Goal: Task Accomplishment & Management: Complete application form

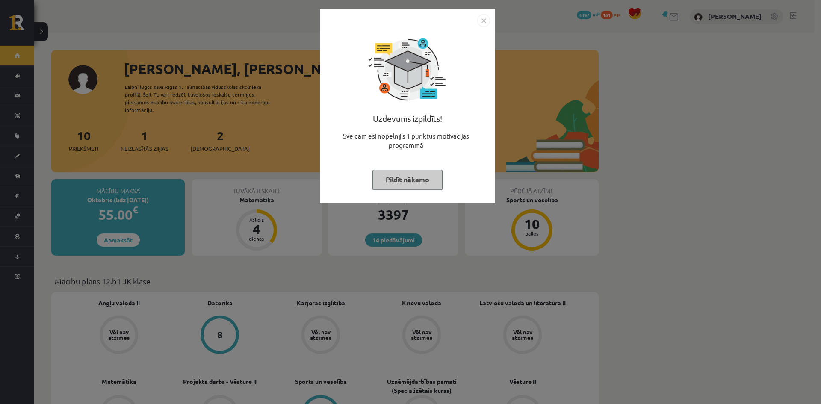
click at [405, 182] on button "Pildīt nākamo" at bounding box center [407, 180] width 70 height 20
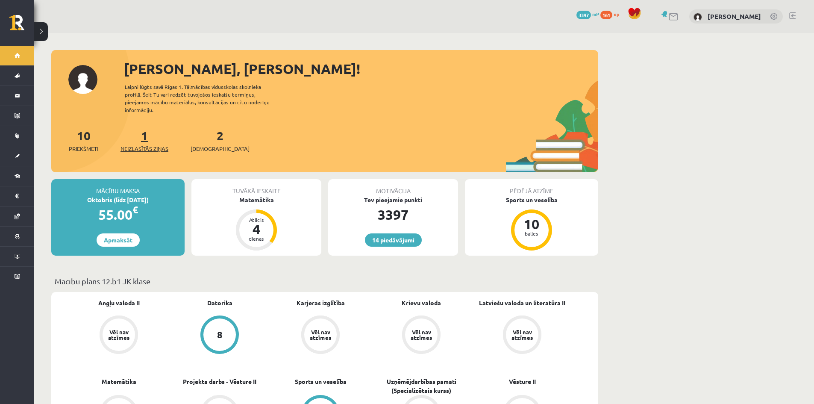
click at [162, 144] on span "Neizlasītās ziņas" at bounding box center [145, 148] width 48 height 9
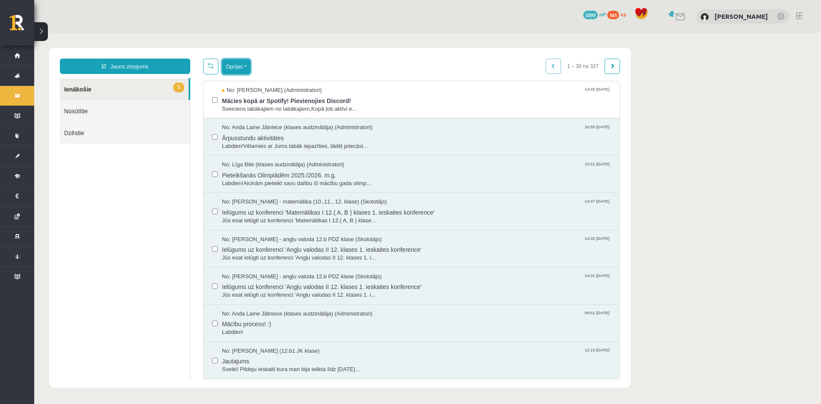
click at [244, 71] on button "Opcijas" at bounding box center [236, 66] width 29 height 15
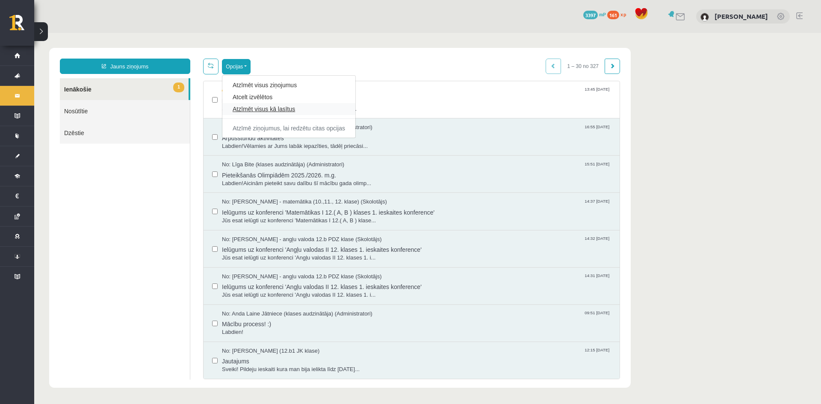
click at [251, 108] on link "Atzīmēt visus kā lasītus" at bounding box center [288, 109] width 112 height 9
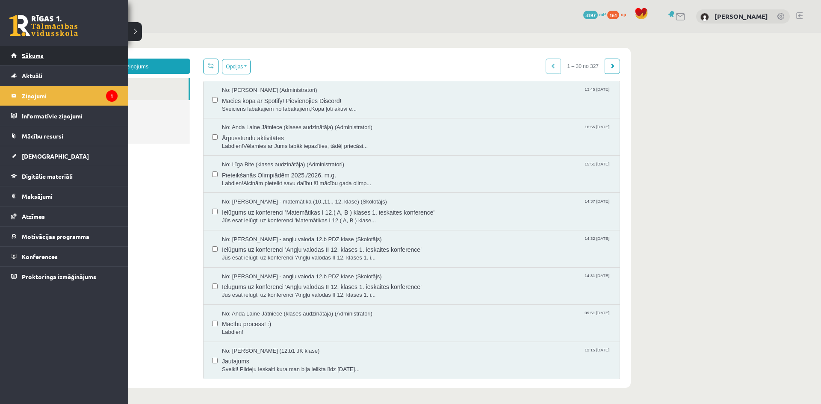
click at [40, 56] on span "Sākums" at bounding box center [33, 56] width 22 height 8
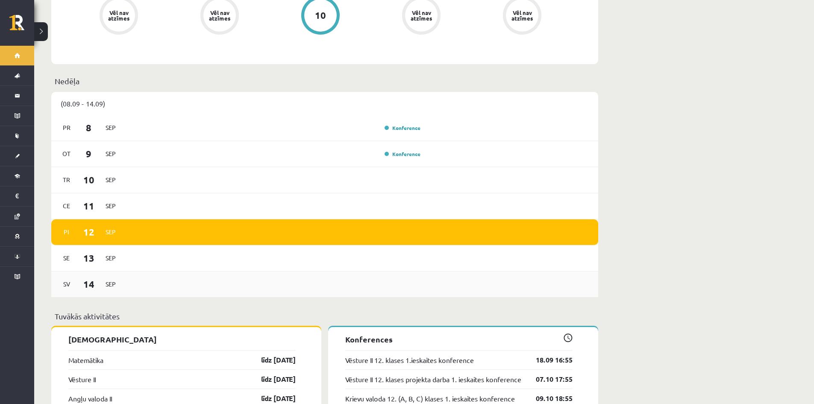
scroll to position [598, 0]
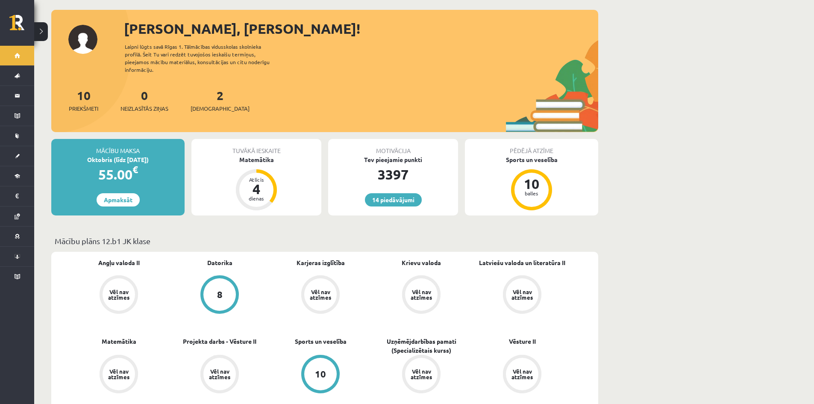
scroll to position [0, 0]
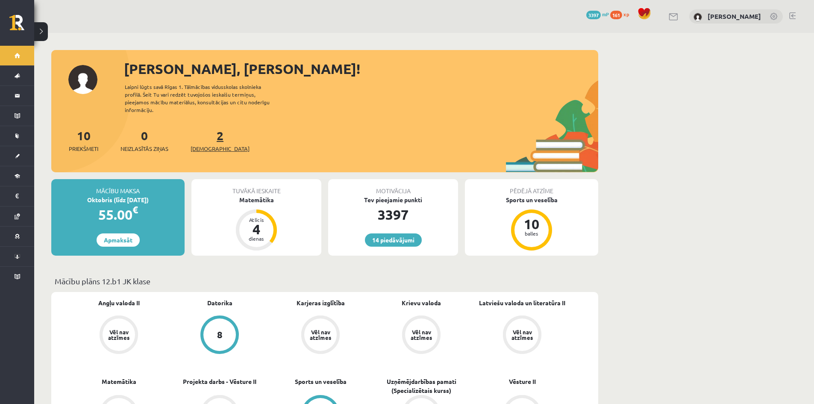
click at [216, 144] on span "[DEMOGRAPHIC_DATA]" at bounding box center [220, 148] width 59 height 9
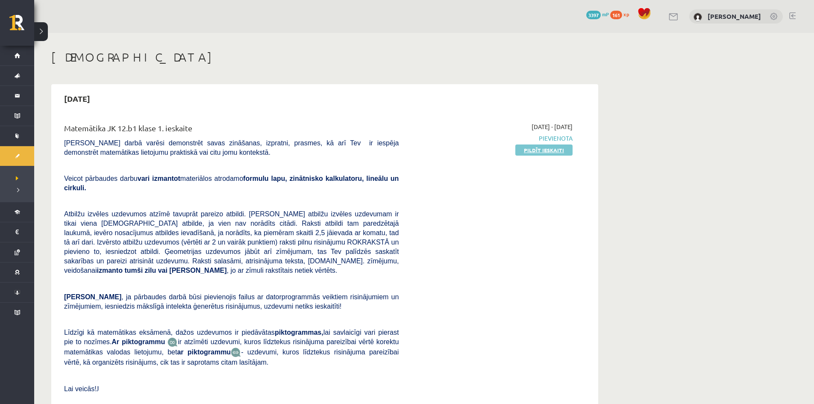
click at [549, 153] on link "Pildīt ieskaiti" at bounding box center [543, 149] width 57 height 11
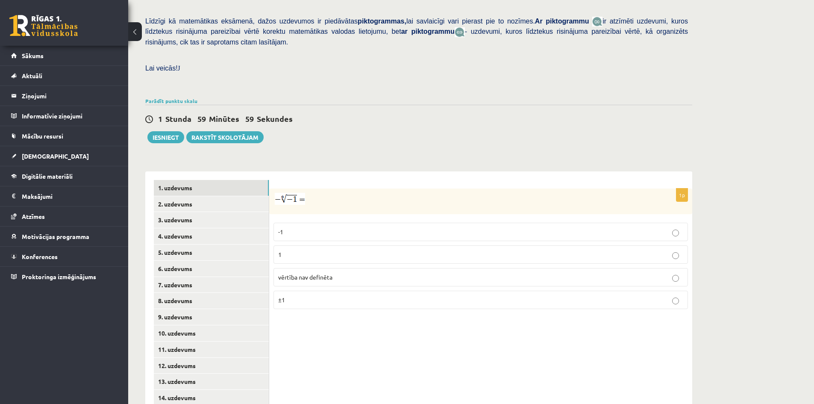
scroll to position [225, 0]
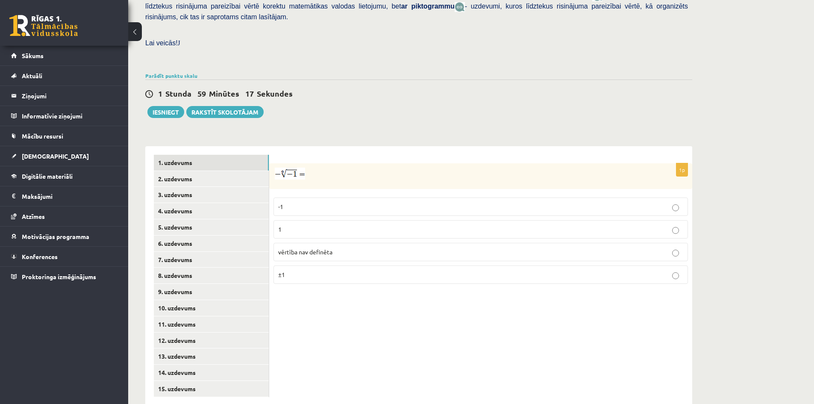
click at [331, 248] on span "vērtība nav definēta" at bounding box center [305, 252] width 54 height 8
click at [215, 171] on link "2. uzdevums" at bounding box center [211, 179] width 115 height 16
click at [310, 203] on p "x 5 6 x 5 6" at bounding box center [480, 208] width 405 height 10
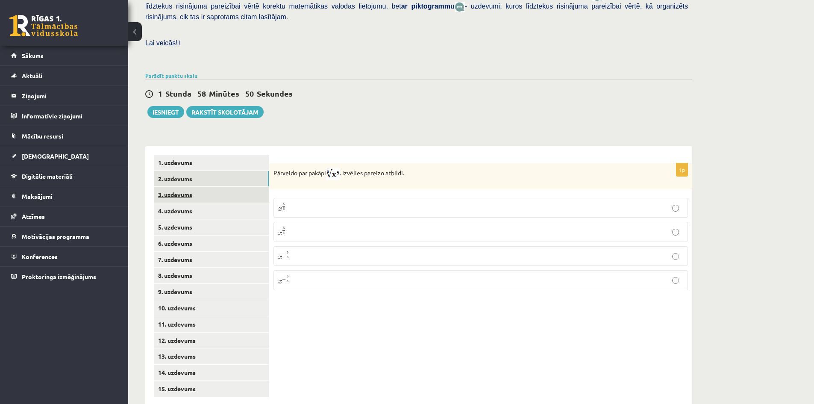
click at [234, 187] on link "3. uzdevums" at bounding box center [211, 195] width 115 height 16
click at [441, 212] on input "text" at bounding box center [439, 219] width 64 height 15
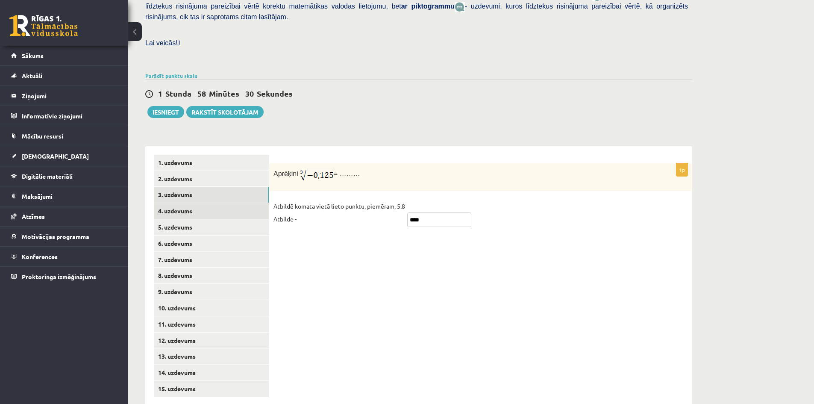
type input "****"
click at [189, 203] on link "4. uzdevums" at bounding box center [211, 211] width 115 height 16
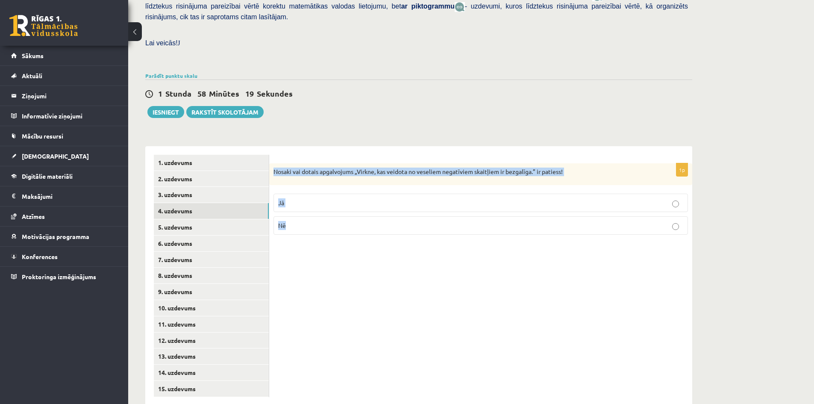
drag, startPoint x: 274, startPoint y: 150, endPoint x: 285, endPoint y: 200, distance: 50.6
click at [285, 200] on div "1p Nosaki vai dotais apgalvojums „Virkne, kas veidota no veseliem negatīviem sk…" at bounding box center [480, 202] width 423 height 79
copy div "Nosaki vai dotais apgalvojums „Virkne, kas veidota no veseliem negatīviem skait…"
click at [512, 282] on div "1p Nosaki vai dotais apgalvojums „Virkne, kas veidota no veseliem negatīviem sk…" at bounding box center [480, 275] width 423 height 259
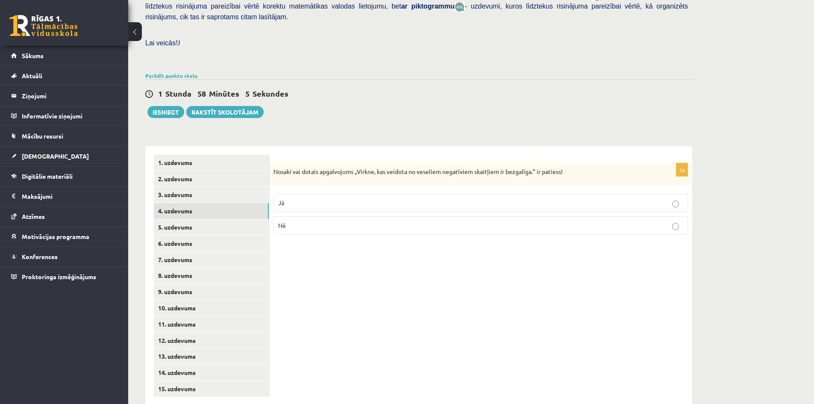
click at [342, 198] on p "Jā" at bounding box center [480, 202] width 405 height 9
click at [203, 219] on link "5. uzdevums" at bounding box center [211, 227] width 115 height 16
click at [340, 200] on p "Jā" at bounding box center [480, 204] width 405 height 9
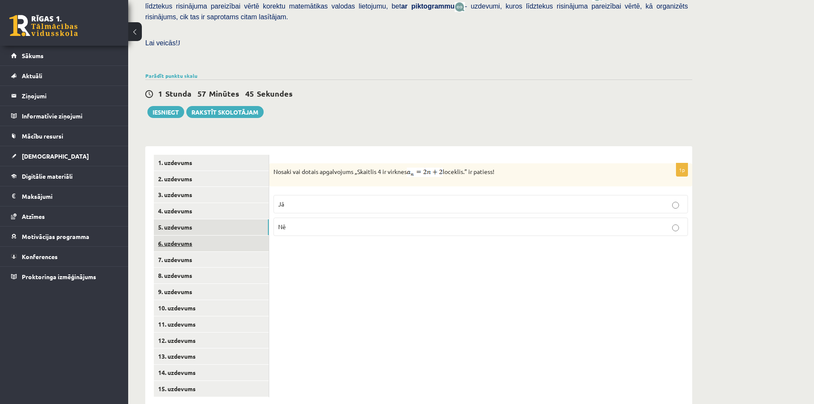
click at [229, 235] on link "6. uzdevums" at bounding box center [211, 243] width 115 height 16
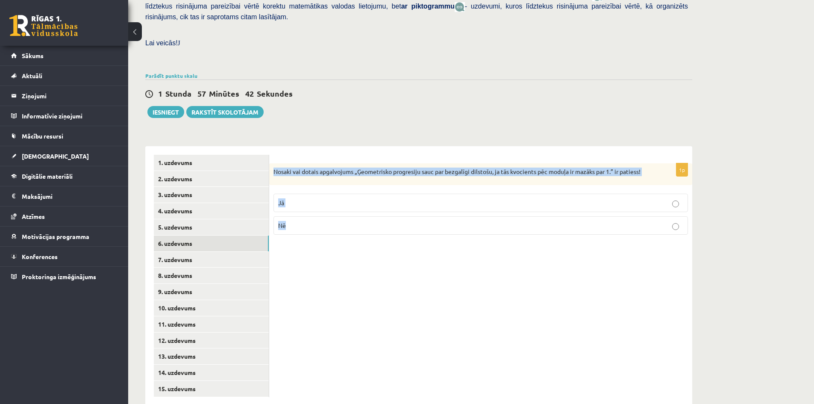
drag, startPoint x: 272, startPoint y: 149, endPoint x: 292, endPoint y: 201, distance: 55.3
click at [292, 201] on div "1p Nosaki vai dotais apgalvojums „Ģeometrisko progresiju sauc par bezgalīgi dil…" at bounding box center [480, 202] width 423 height 79
copy div "Nosaki vai dotais apgalvojums „Ģeometrisko progresiju sauc par bezgalīgi dilsto…"
click at [388, 194] on label "Jā" at bounding box center [481, 203] width 415 height 18
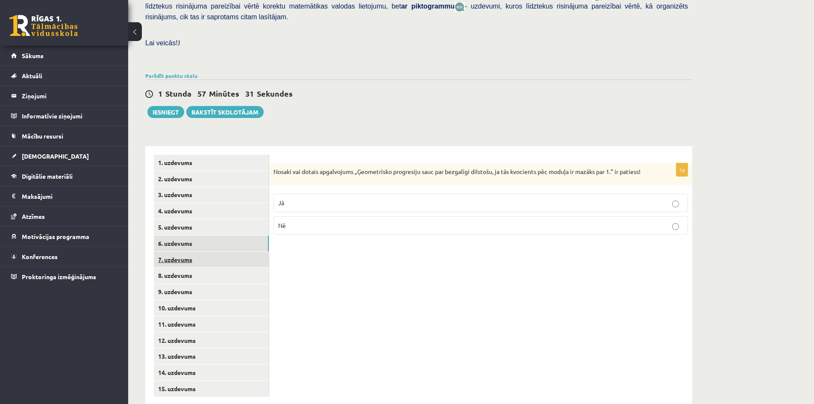
click at [211, 252] on link "7. uzdevums" at bounding box center [211, 260] width 115 height 16
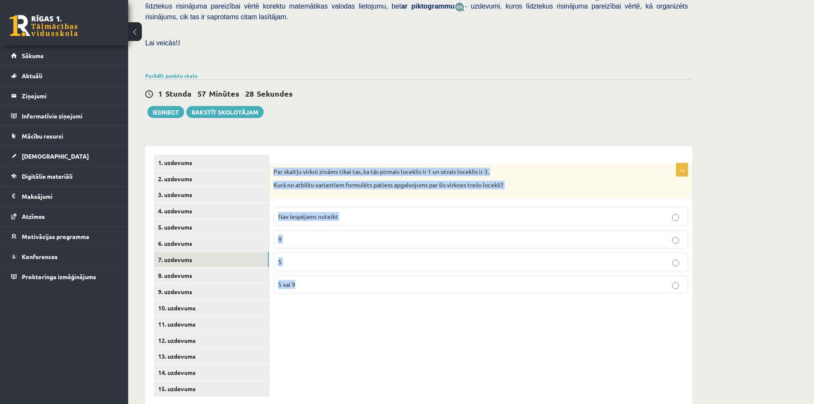
drag, startPoint x: 271, startPoint y: 152, endPoint x: 314, endPoint y: 258, distance: 114.4
click at [314, 258] on div "1p Par skaitļu virkni zināms tikai tas, ka tās pirmais loceklis ir 1 un otrais …" at bounding box center [480, 231] width 423 height 137
copy div "Par skaitļu virkni zināms tikai tas, ka tās pirmais loceklis ir 1 un otrais loc…"
click at [446, 329] on div "1p Par skaitļu virkni zināms tikai tas, ka tās pirmais loceklis ir 1 un otrais …" at bounding box center [480, 275] width 423 height 259
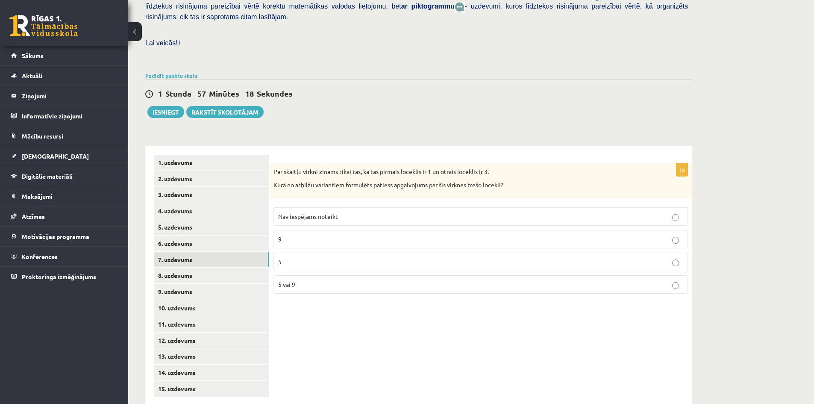
click at [328, 212] on span "Nav iespējams noteikt" at bounding box center [308, 216] width 60 height 8
click at [242, 268] on link "8. uzdevums" at bounding box center [211, 276] width 115 height 16
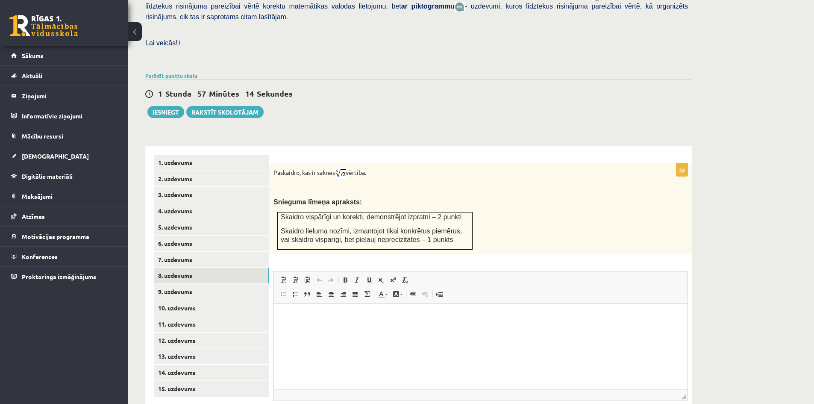
scroll to position [0, 0]
click at [242, 284] on link "9. uzdevums" at bounding box center [211, 292] width 115 height 16
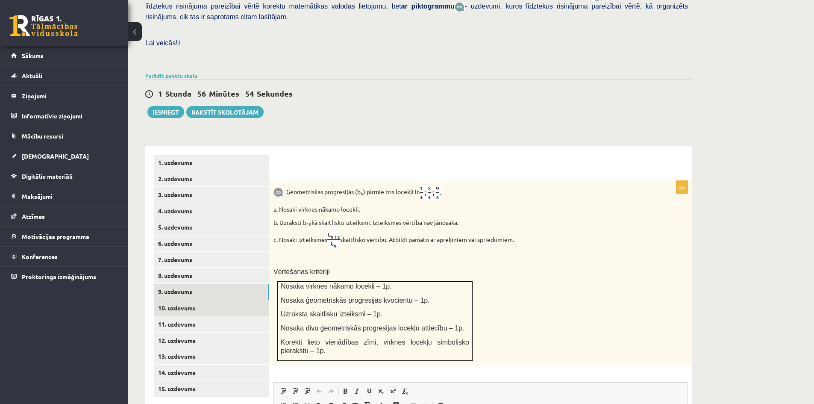
click at [241, 300] on link "10. uzdevums" at bounding box center [211, 308] width 115 height 16
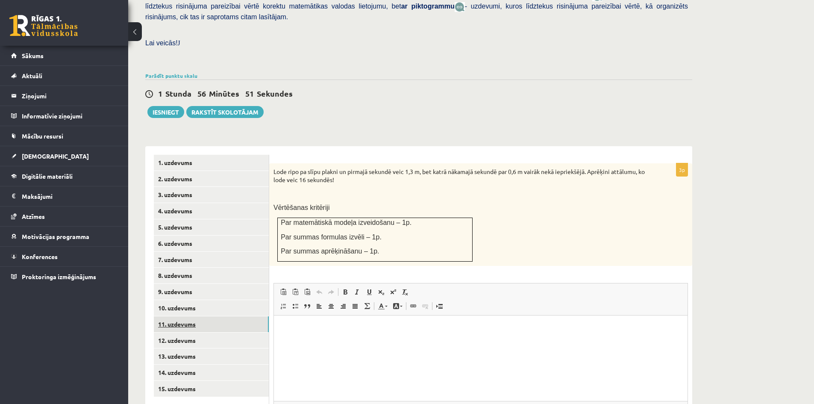
click at [242, 316] on link "11. uzdevums" at bounding box center [211, 324] width 115 height 16
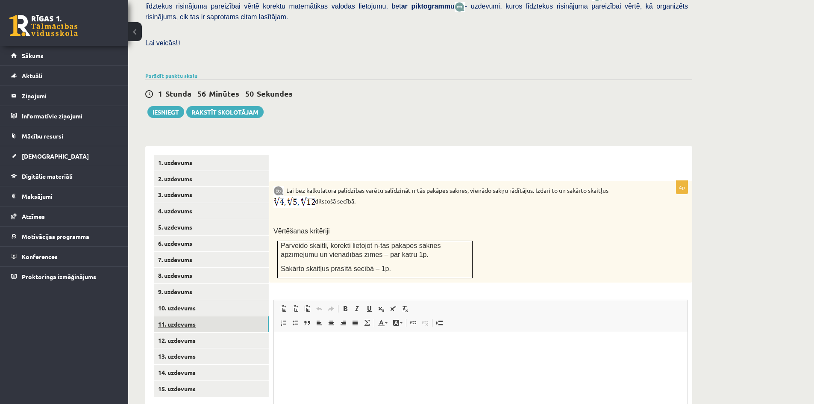
click at [241, 316] on link "11. uzdevums" at bounding box center [211, 324] width 115 height 16
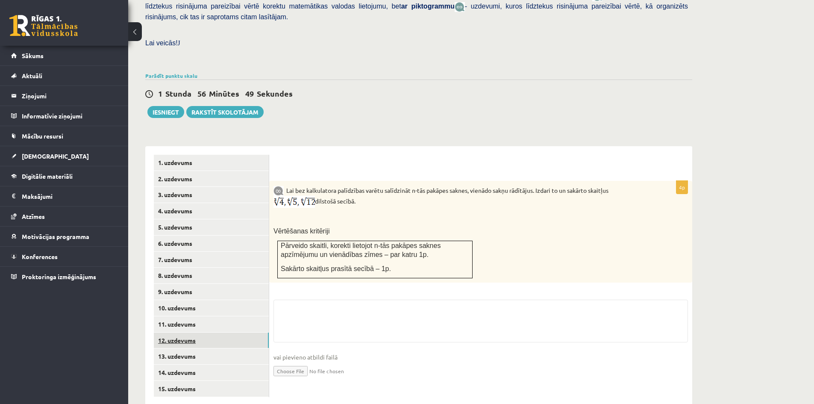
click at [241, 332] on link "12. uzdevums" at bounding box center [211, 340] width 115 height 16
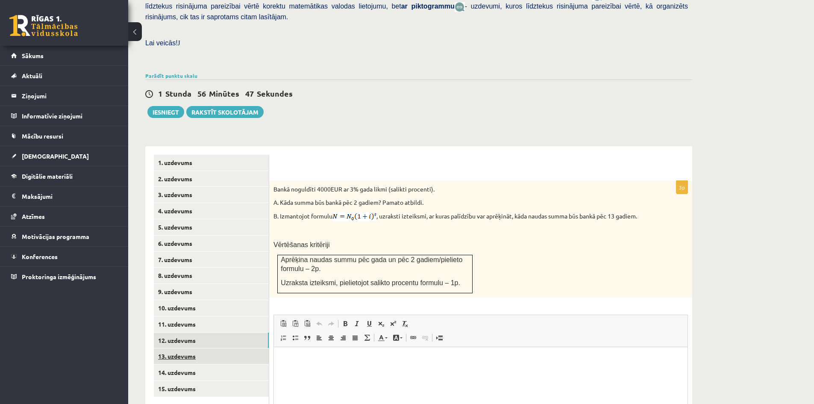
click at [243, 348] on link "13. uzdevums" at bounding box center [211, 356] width 115 height 16
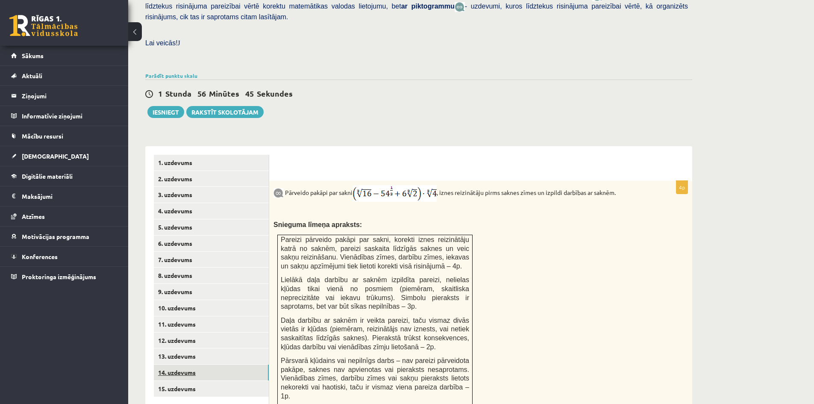
click at [243, 365] on link "14. uzdevums" at bounding box center [211, 373] width 115 height 16
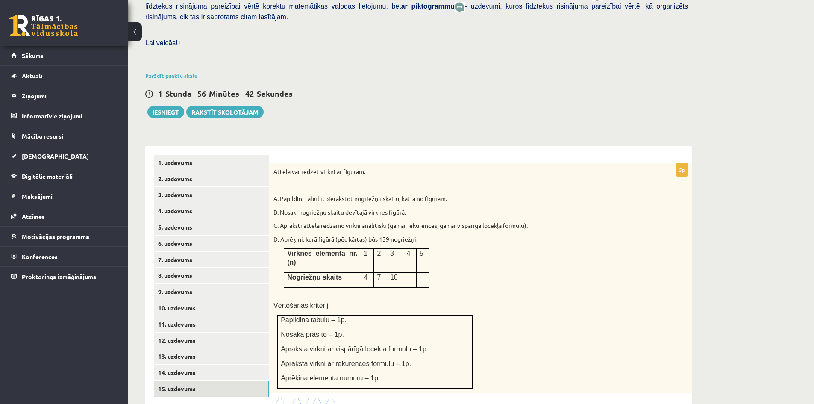
click at [243, 381] on link "15. uzdevums" at bounding box center [211, 389] width 115 height 16
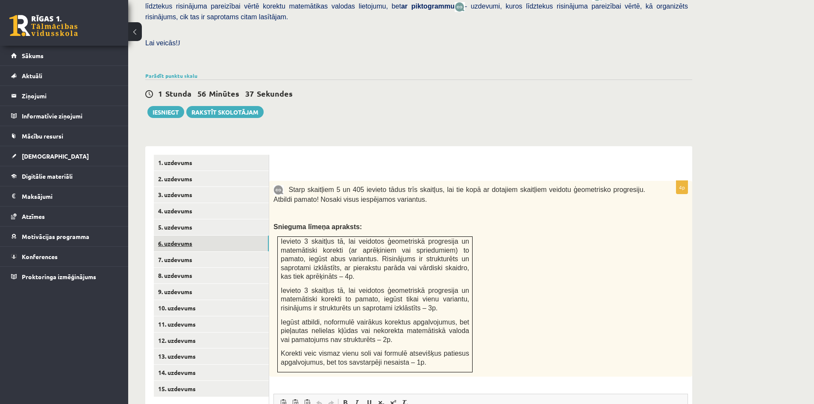
click at [241, 235] on link "6. uzdevums" at bounding box center [211, 243] width 115 height 16
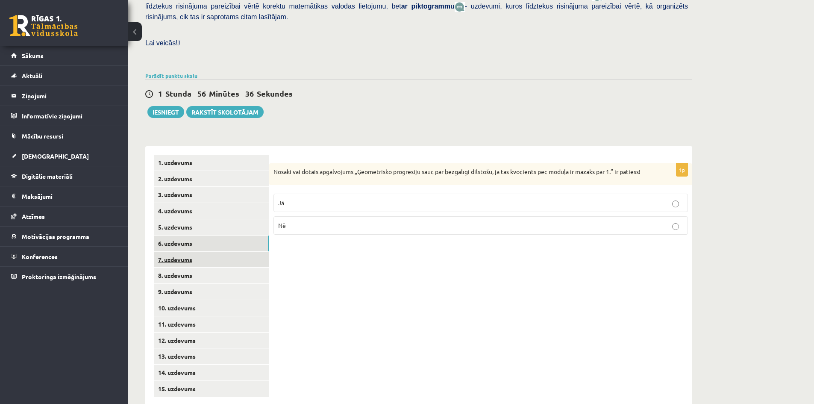
click at [236, 252] on link "7. uzdevums" at bounding box center [211, 260] width 115 height 16
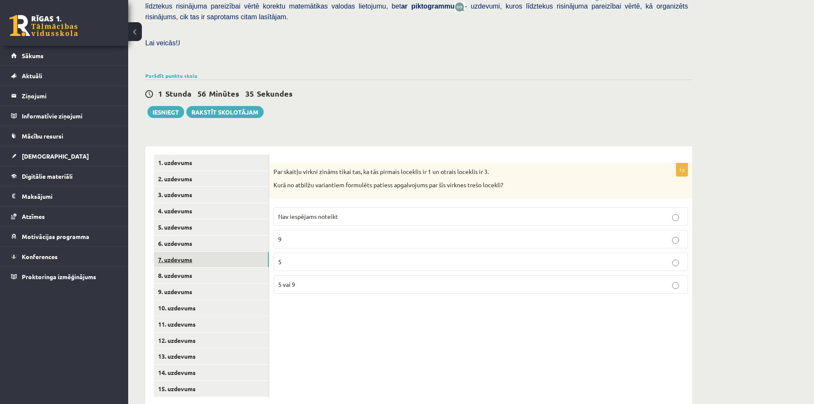
click at [235, 252] on link "7. uzdevums" at bounding box center [211, 260] width 115 height 16
click at [235, 268] on link "8. uzdevums" at bounding box center [211, 276] width 115 height 16
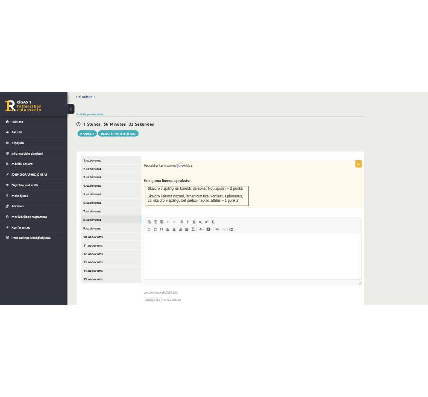
scroll to position [277, 0]
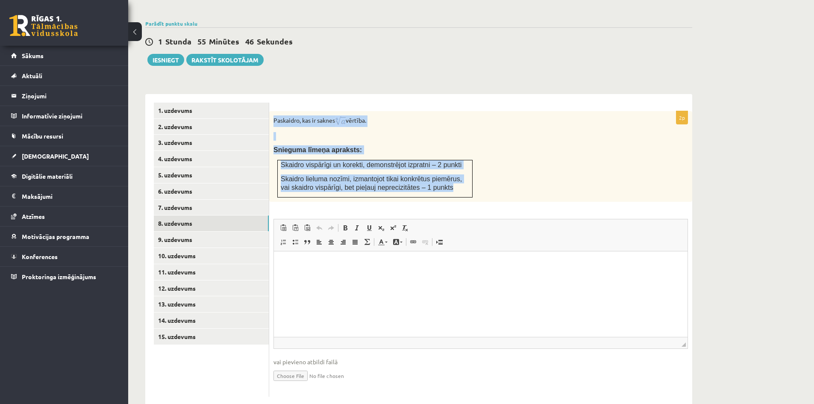
drag, startPoint x: 273, startPoint y: 98, endPoint x: 435, endPoint y: 168, distance: 176.3
click at [435, 168] on div "Paskaidro, kas ir saknes vērtība. Snieguma līmeņa apraksts: Skaidro vispārīgi u…" at bounding box center [480, 156] width 423 height 91
copy div "Paskaidro, kas ir saknes vērtība. Snieguma līmeņa apraksts: Skaidro vispārīgi u…"
click at [382, 132] on p at bounding box center [460, 136] width 372 height 9
click at [346, 115] on img at bounding box center [340, 121] width 11 height 12
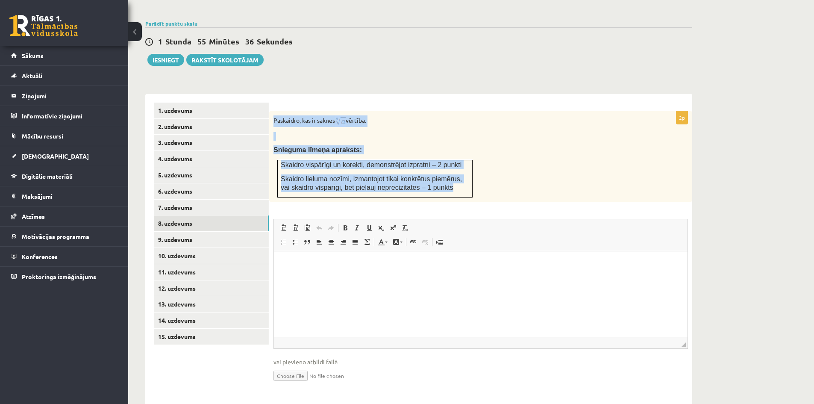
click at [349, 111] on div "Paskaidro, kas ir saknes vērtība. Snieguma līmeņa apraksts: Skaidro vispārīgi u…" at bounding box center [480, 156] width 423 height 91
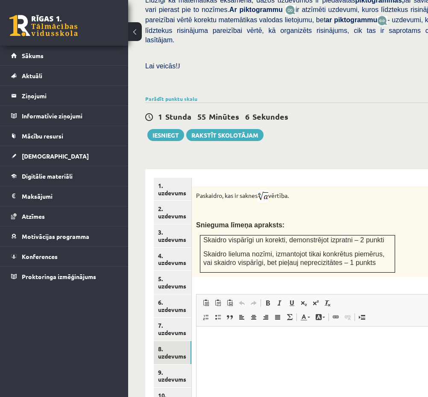
scroll to position [406, 0]
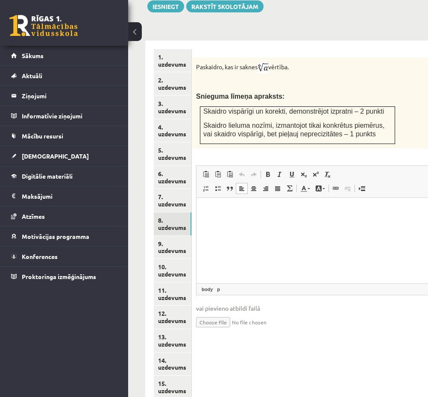
click at [258, 224] on html at bounding box center [319, 210] width 245 height 26
click at [236, 213] on p "Bagātinātā teksta redaktors, wiswyg-editor-user-answer-47024941692340" at bounding box center [319, 210] width 228 height 9
drag, startPoint x: 236, startPoint y: 213, endPoint x: 204, endPoint y: 210, distance: 32.2
click at [204, 210] on html "***" at bounding box center [319, 210] width 245 height 26
click at [208, 313] on input "file" at bounding box center [319, 322] width 246 height 18
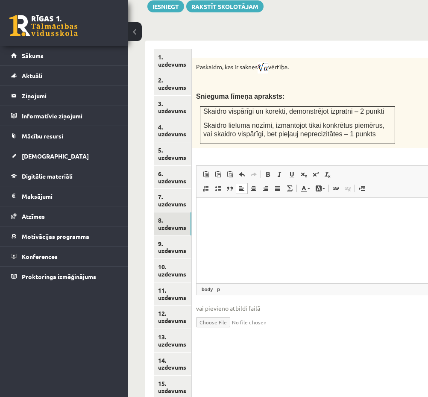
type input "**********"
click at [245, 214] on p "Bagātinātā teksta redaktors, wiswyg-editor-user-answer-47024941692340" at bounding box center [319, 210] width 228 height 9
click at [175, 212] on link "8. uzdevums" at bounding box center [173, 223] width 38 height 23
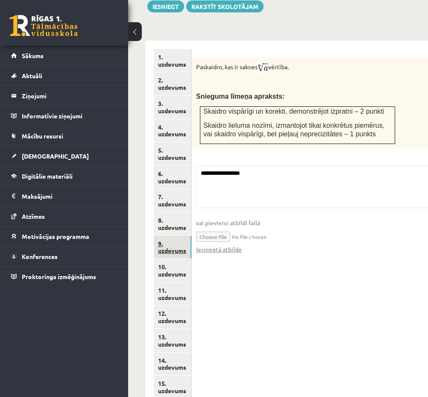
click at [176, 236] on link "9. uzdevums" at bounding box center [173, 247] width 38 height 23
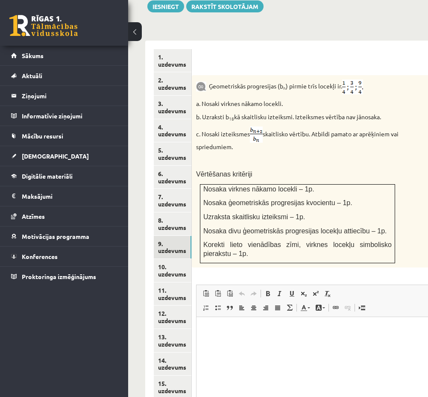
scroll to position [0, 0]
drag, startPoint x: 210, startPoint y: 59, endPoint x: 388, endPoint y: 85, distance: 179.2
click at [388, 85] on div "Ģeometriskās progresijas (b n ) pirmie trīs locekļi ir . a. Nosaki virknes nāka…" at bounding box center [319, 171] width 254 height 193
copy div "Ģeometriskās progresijas (b n ) pirmie trīs locekļi ir . a. Nosaki virknes nāka…"
click at [290, 170] on p "Vērtēšanas kritēriji" at bounding box center [297, 174] width 203 height 9
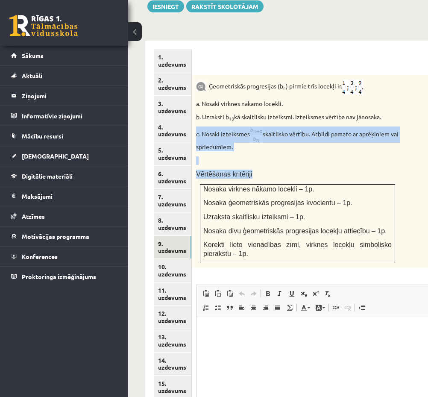
drag, startPoint x: 197, startPoint y: 103, endPoint x: 267, endPoint y: 142, distance: 80.7
click at [267, 142] on div "Ģeometriskās progresijas (b n ) pirmie trīs locekļi ir . a. Nosaki virknes nāka…" at bounding box center [319, 171] width 254 height 193
click at [254, 156] on p at bounding box center [297, 160] width 203 height 9
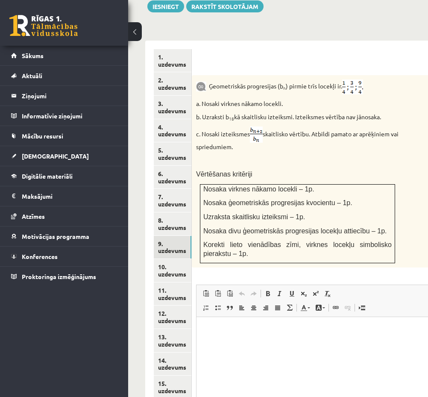
drag, startPoint x: 243, startPoint y: 120, endPoint x: 194, endPoint y: 109, distance: 50.2
click at [194, 109] on div "Ģeometriskās progresijas (b n ) pirmie trīs locekļi ir . a. Nosaki virknes nāka…" at bounding box center [319, 171] width 254 height 193
copy p "c. Nosaki izteiksmes skaitlisko vērtību. Atbildi pamato ar aprēķiniem vai sprie…"
click at [264, 127] on p "c. Nosaki izteiksmes skaitlisko vērtību. Atbildi pamato ar aprēķiniem vai sprie…" at bounding box center [297, 139] width 203 height 25
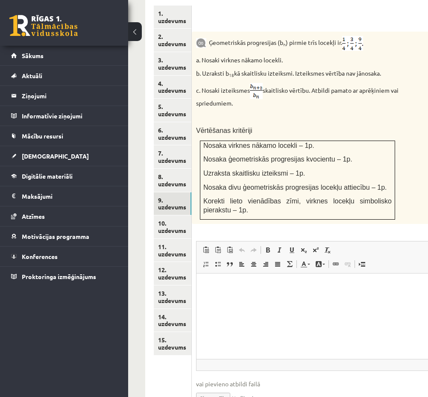
scroll to position [469, 0]
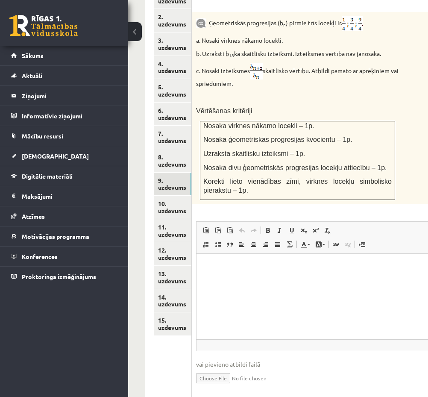
click at [228, 369] on input "file" at bounding box center [319, 378] width 246 height 18
type input "**********"
click at [254, 277] on html at bounding box center [319, 267] width 245 height 26
click at [157, 196] on link "10. uzdevums" at bounding box center [173, 207] width 38 height 23
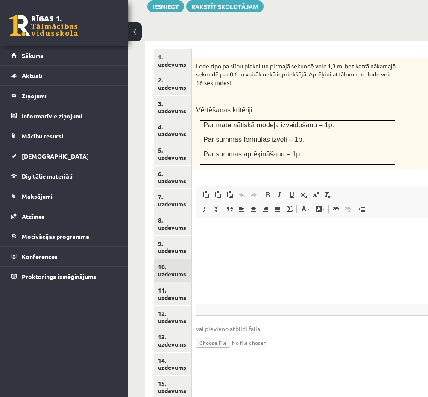
scroll to position [0, 0]
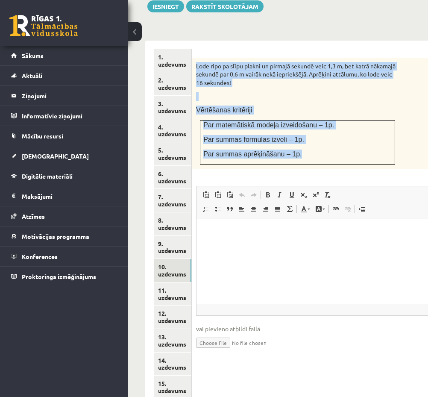
drag, startPoint x: 197, startPoint y: 38, endPoint x: 301, endPoint y: 120, distance: 132.1
click at [301, 120] on div "Lode ripo pa slīpu plakni un pirmajā sekundē veic 1,3 m, bet katrā nākamajā sek…" at bounding box center [319, 113] width 254 height 111
copy div "Lode ripo pa slīpu plakni un pirmajā sekundē veic 1,3 m, bet katrā nākamajā sek…"
click at [384, 92] on p at bounding box center [297, 96] width 203 height 9
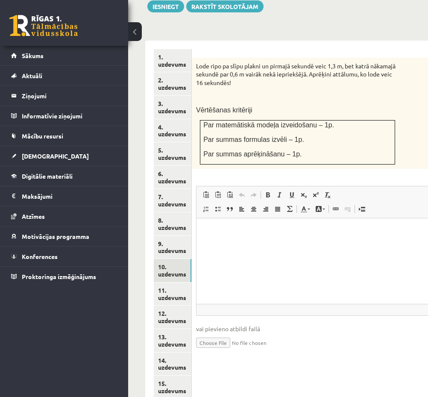
click at [212, 333] on input "file" at bounding box center [319, 342] width 246 height 18
type input "**********"
click at [235, 244] on html at bounding box center [319, 231] width 245 height 26
click at [185, 282] on link "11. uzdevums" at bounding box center [173, 293] width 38 height 23
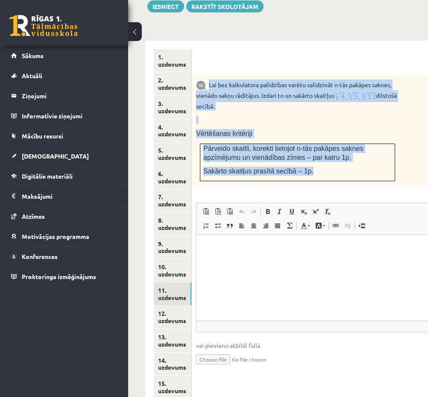
drag, startPoint x: 209, startPoint y: 55, endPoint x: 306, endPoint y: 139, distance: 128.4
click at [306, 139] on div "Lai bez kalkulatora palīdzības varētu salīdzināt n-tās pakāpes saknes, vienādo …" at bounding box center [319, 130] width 254 height 110
copy div "Lai bez kalkulatora palīdzības varētu salīdzināt n-tās pakāpes saknes, vienādo …"
drag, startPoint x: 366, startPoint y: 95, endPoint x: 359, endPoint y: 81, distance: 16.1
click at [366, 116] on p at bounding box center [297, 120] width 203 height 9
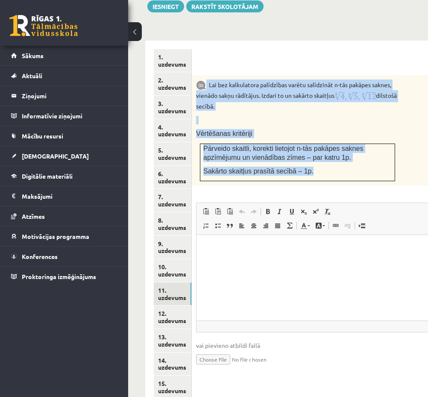
drag, startPoint x: 207, startPoint y: 52, endPoint x: 303, endPoint y: 142, distance: 131.5
click at [303, 142] on div "Lai bez kalkulatora palīdzības varētu salīdzināt n-tās pakāpes saknes, vienādo …" at bounding box center [319, 130] width 254 height 110
copy div "Lai bez kalkulatora palīdzības varētu salīdzināt n-tās pakāpes saknes, vienādo …"
click at [301, 129] on p "Vērtēšanas kritēriji" at bounding box center [297, 133] width 203 height 9
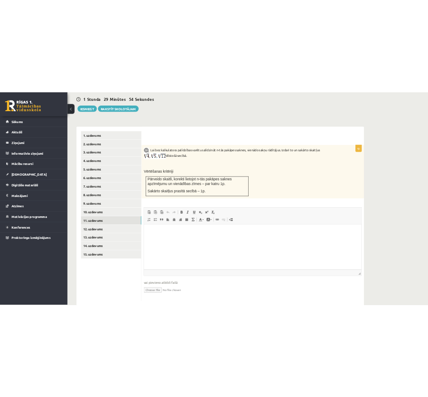
scroll to position [371, 0]
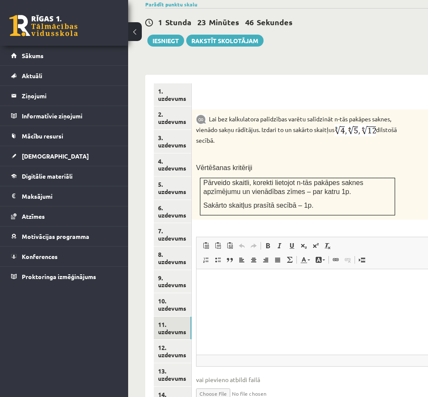
click at [224, 384] on input "file" at bounding box center [319, 393] width 246 height 18
type input "**********"
click at [272, 289] on html at bounding box center [319, 282] width 245 height 26
click at [174, 340] on link "12. uzdevums" at bounding box center [173, 351] width 38 height 23
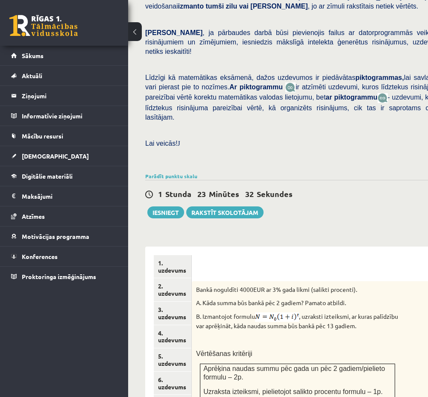
scroll to position [406, 0]
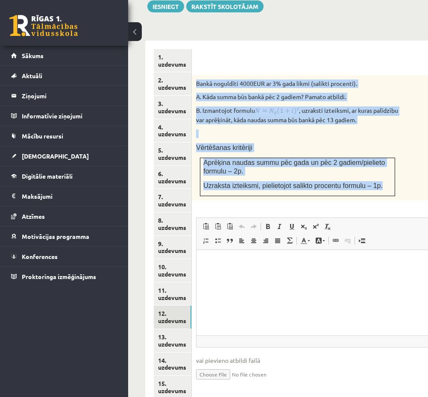
drag, startPoint x: 194, startPoint y: 51, endPoint x: 370, endPoint y: 160, distance: 207.4
click at [370, 160] on div "Bankā noguldīti 4000EUR ar 3% gada likmi (salikti procenti). A. Kāda summa būs …" at bounding box center [319, 137] width 254 height 125
copy div "Bankā noguldīti 4000EUR ar 3% gada likmi (salikti procenti). A. Kāda summa būs …"
drag, startPoint x: 277, startPoint y: 95, endPoint x: 278, endPoint y: 90, distance: 5.2
click at [277, 106] on p "B. Izmantojot formulu , uzraksti izteiksmi, ar kuras palīdzību var aprēķināt, k…" at bounding box center [297, 115] width 203 height 18
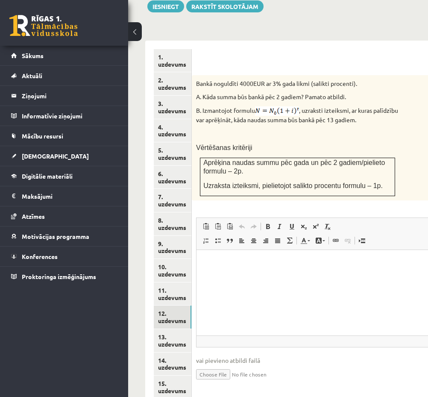
click at [227, 365] on input "file" at bounding box center [319, 374] width 246 height 18
type input "**********"
click at [225, 276] on html at bounding box center [319, 263] width 245 height 26
click at [176, 329] on link "13. uzdevums" at bounding box center [173, 340] width 38 height 23
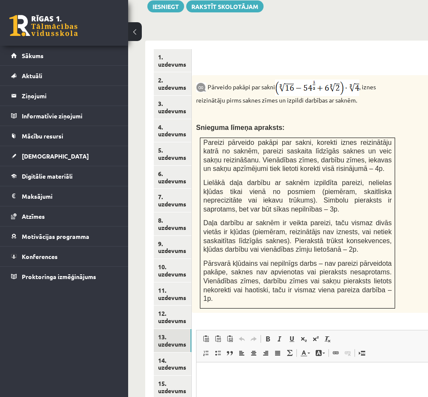
scroll to position [0, 0]
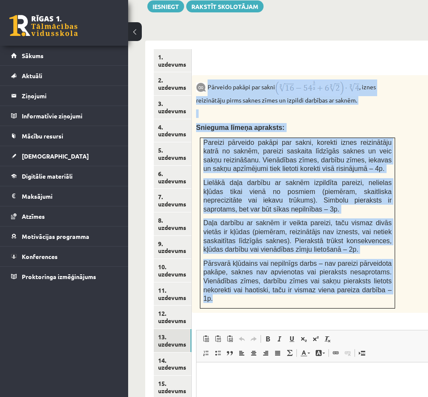
drag, startPoint x: 208, startPoint y: 59, endPoint x: 382, endPoint y: 261, distance: 267.2
click at [382, 261] on div "Pārveido pakāpi par sakni , iznes reizinātāju pirms saknes zīmes un izpildi dar…" at bounding box center [319, 194] width 254 height 238
click at [304, 109] on p at bounding box center [297, 113] width 203 height 9
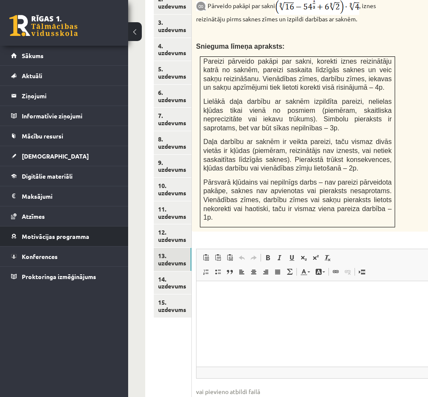
scroll to position [505, 0]
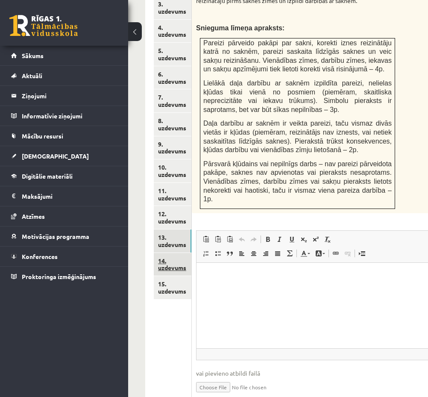
click at [185, 253] on link "14. uzdevums" at bounding box center [173, 264] width 38 height 23
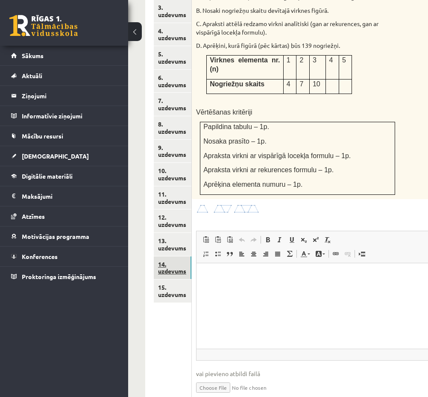
scroll to position [0, 0]
click at [188, 233] on link "13. uzdevums" at bounding box center [173, 244] width 38 height 23
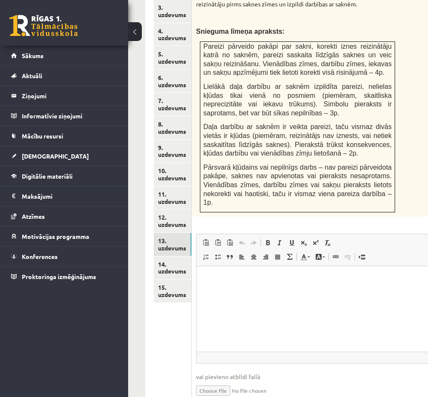
click at [230, 381] on input "file" at bounding box center [319, 390] width 246 height 18
type input "**********"
click at [287, 289] on html at bounding box center [319, 279] width 245 height 26
click at [175, 256] on link "14. uzdevums" at bounding box center [173, 267] width 38 height 23
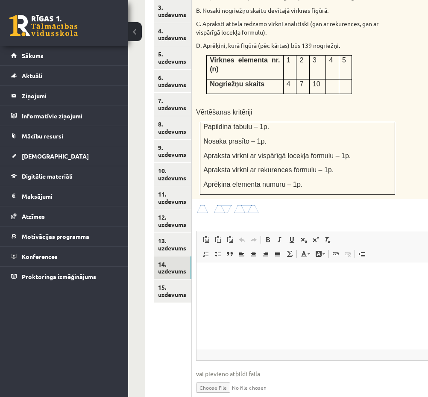
click at [230, 204] on img at bounding box center [228, 209] width 64 height 10
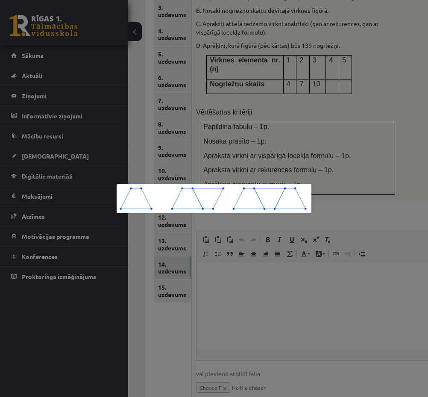
click at [327, 241] on div at bounding box center [214, 198] width 428 height 397
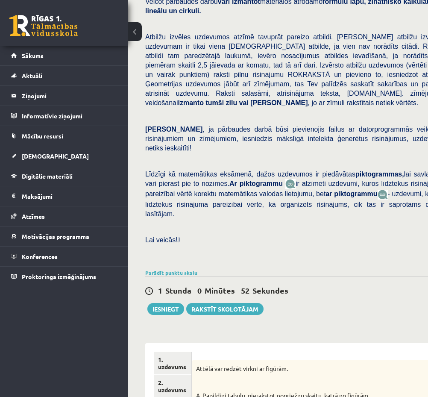
scroll to position [302, 0]
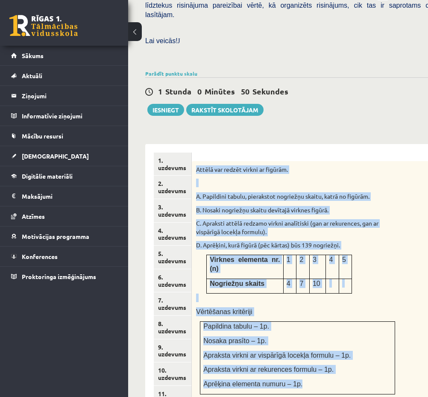
drag, startPoint x: 196, startPoint y: 140, endPoint x: 306, endPoint y: 342, distance: 229.9
click at [306, 342] on div "Attēlā var redzēt virkni ar figūrām. A. Papildini tabulu, pierakstot nogriežņu …" at bounding box center [319, 280] width 254 height 238
click at [316, 165] on p "Attēlā var redzēt virkni ar figūrām." at bounding box center [297, 169] width 203 height 9
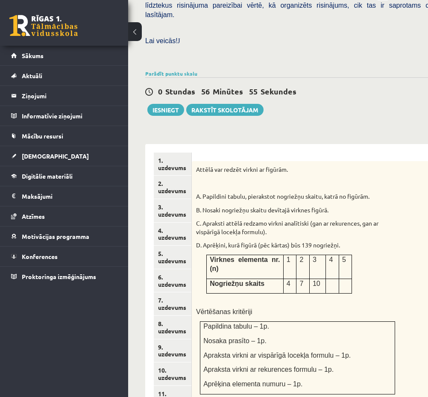
scroll to position [502, 0]
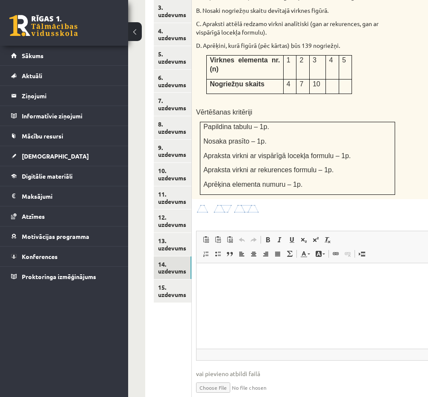
click at [215, 378] on input "file" at bounding box center [319, 387] width 246 height 18
type input "**********"
click at [252, 285] on html at bounding box center [319, 276] width 245 height 26
click at [190, 280] on link "15. uzdevums" at bounding box center [173, 291] width 38 height 23
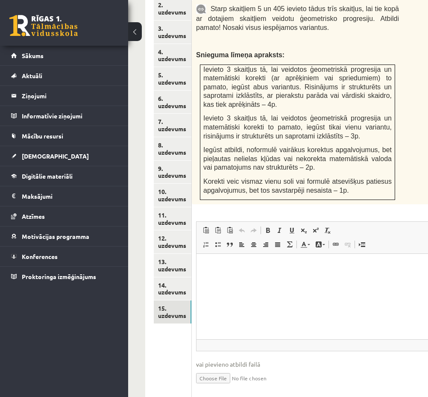
scroll to position [281, 0]
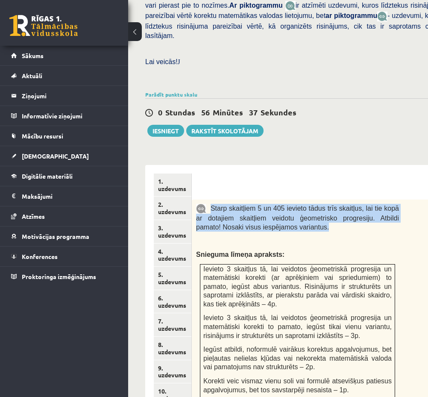
drag, startPoint x: 211, startPoint y: 179, endPoint x: 292, endPoint y: 202, distance: 84.2
click at [292, 204] on p "Starp skaitļiem 5 un 405 ievieto tādus trīs skaitļus, lai tie kopā ar dotajiem …" at bounding box center [297, 217] width 203 height 27
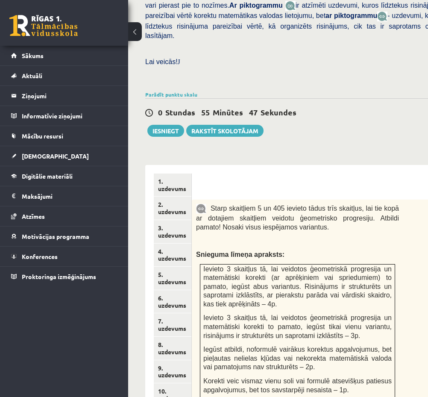
click at [327, 250] on p "Snieguma līmeņa apraksts:" at bounding box center [297, 254] width 203 height 9
drag, startPoint x: 169, startPoint y: 103, endPoint x: 293, endPoint y: 47, distance: 136.6
click at [169, 125] on button "Iesniegt" at bounding box center [165, 131] width 37 height 12
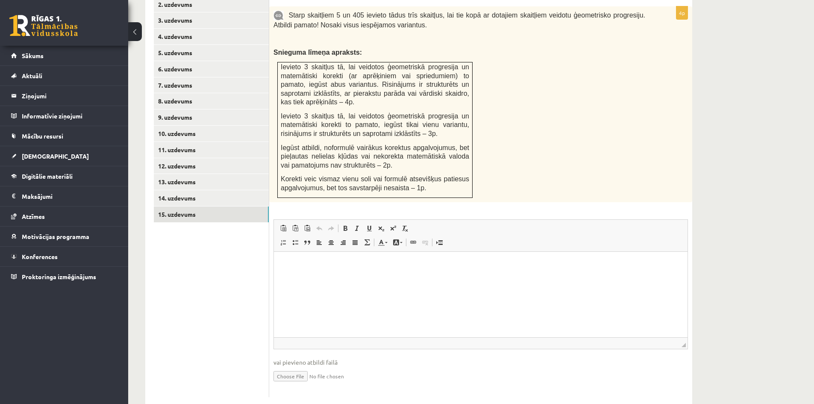
scroll to position [200, 0]
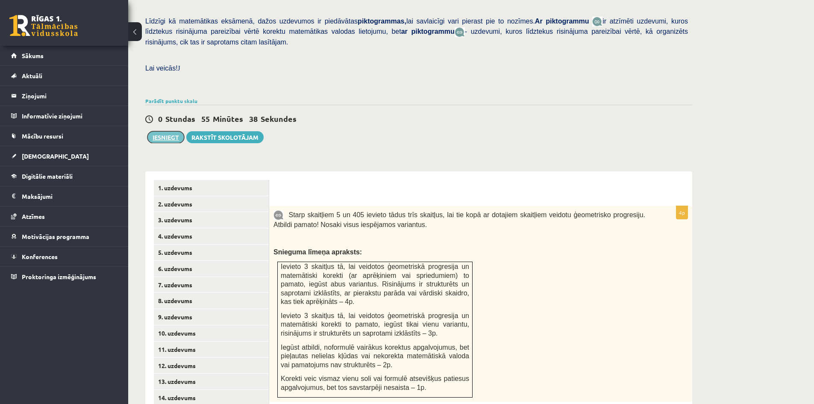
click at [171, 131] on button "Iesniegt" at bounding box center [165, 137] width 37 height 12
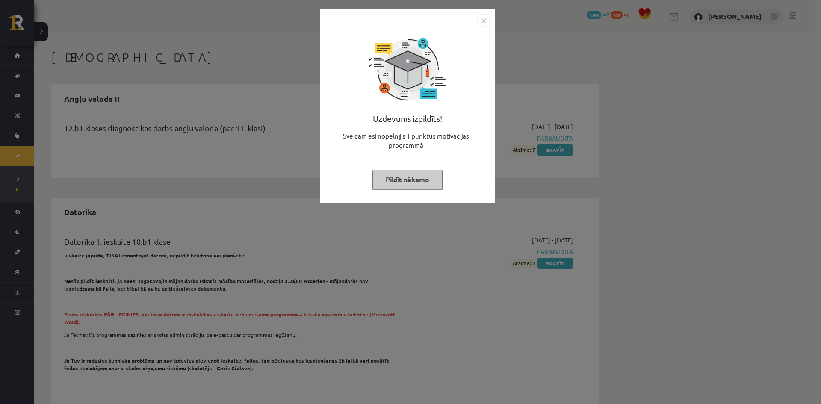
click at [425, 178] on button "Pildīt nākamo" at bounding box center [407, 180] width 70 height 20
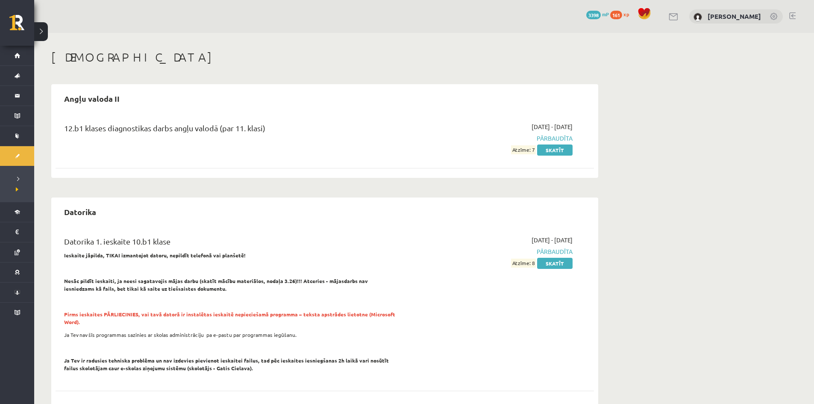
click at [794, 15] on link at bounding box center [792, 15] width 6 height 7
